Goal: Book appointment/travel/reservation

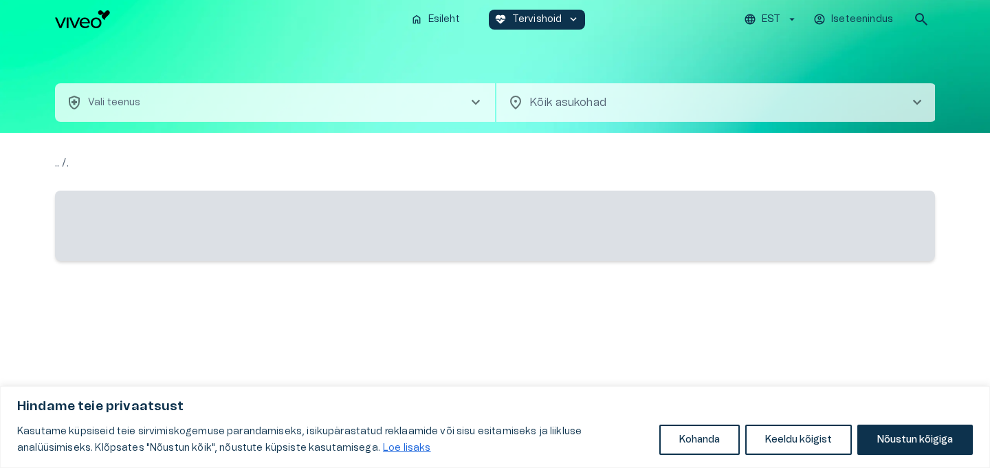
click at [602, 207] on span "‌" at bounding box center [495, 225] width 880 height 70
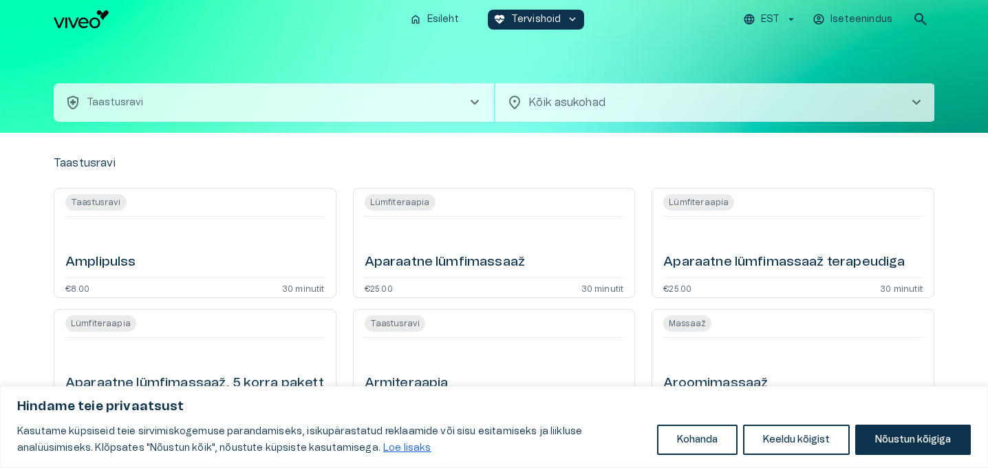
click at [393, 95] on button "health_and_safety Taastusravi chevron_right" at bounding box center [274, 102] width 440 height 39
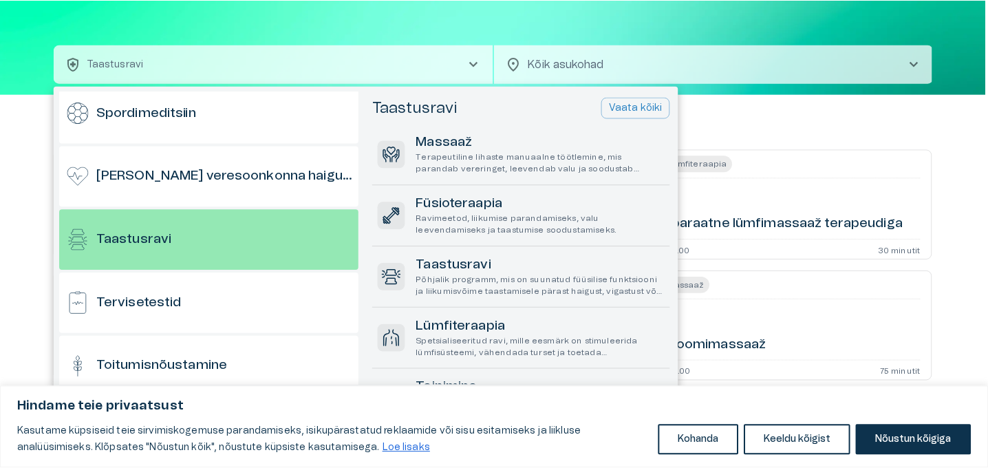
scroll to position [1086, 0]
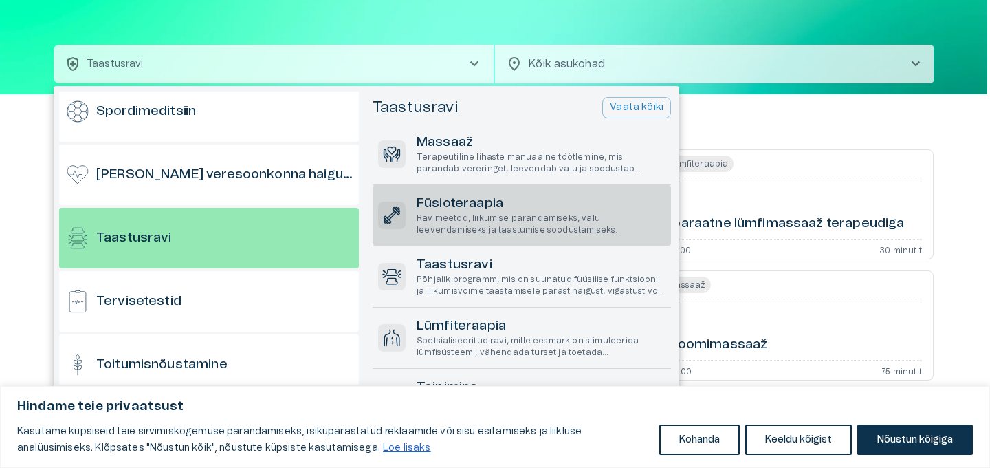
click at [452, 230] on p "Ravimeetod, liikumise parandamiseks, valu leevendamiseks ja taastumise soodusta…" at bounding box center [541, 223] width 249 height 23
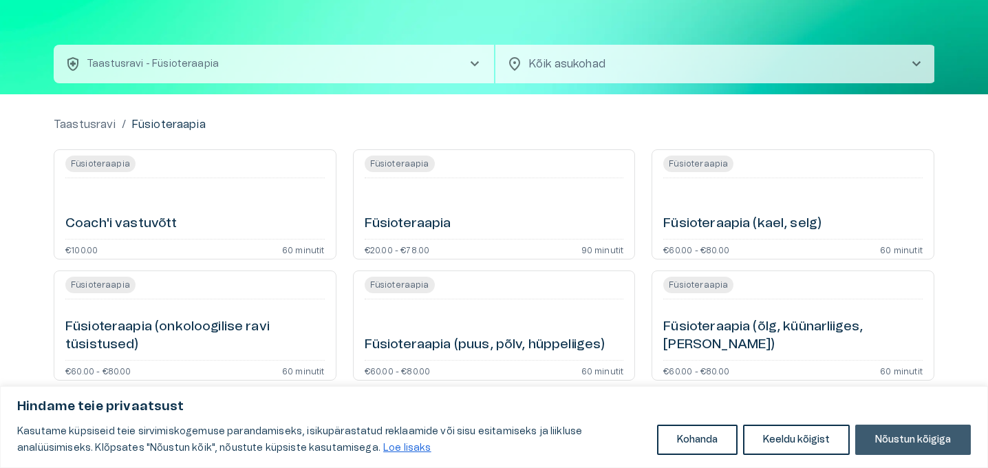
click at [904, 440] on button "Nõustun kõigiga" at bounding box center [913, 439] width 116 height 30
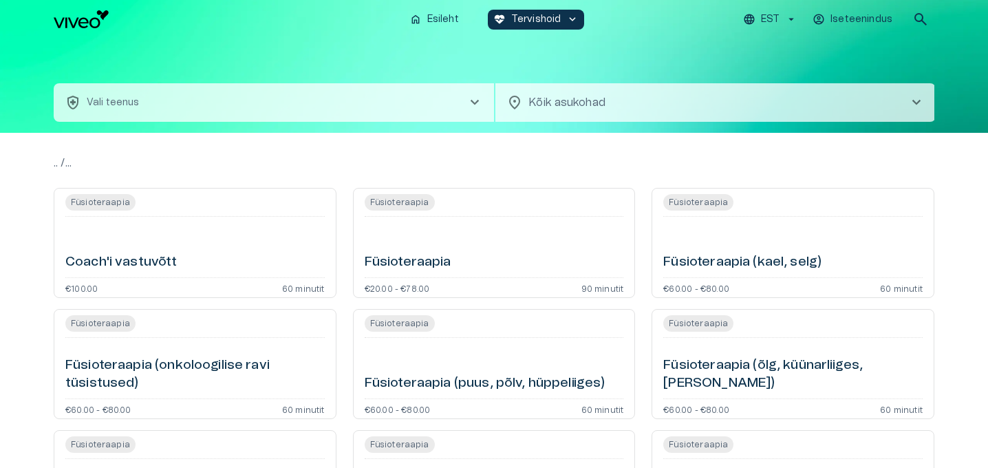
click at [603, 106] on body "home Esileht ecg_heart Tervishoid keyboard_arrow_down EST Iseteenindus search h…" at bounding box center [494, 234] width 988 height 468
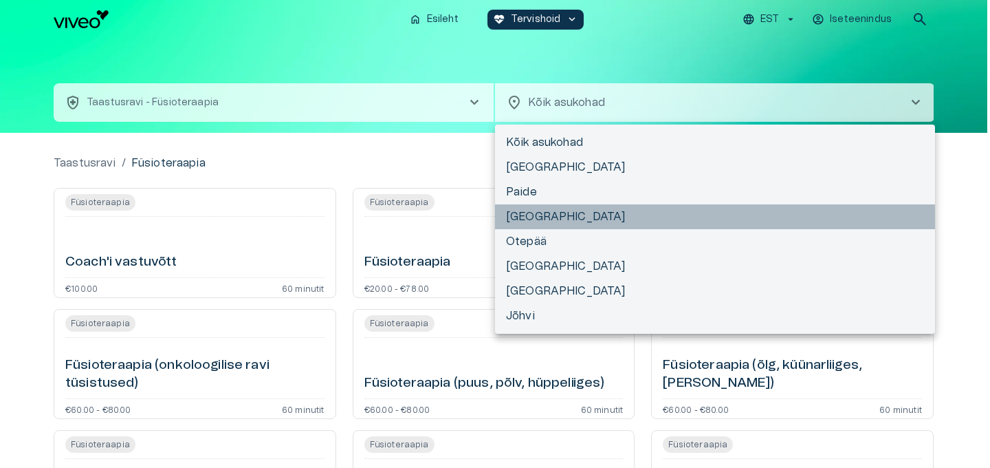
click at [547, 215] on li "Tartu" at bounding box center [715, 216] width 440 height 25
type input "**********"
